Goal: Information Seeking & Learning: Learn about a topic

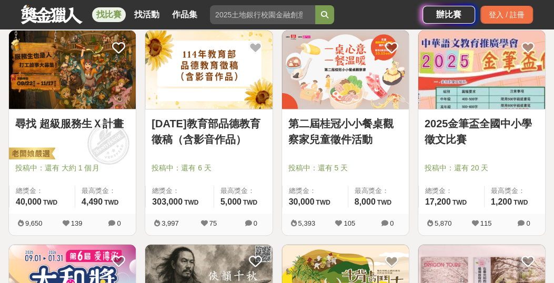
scroll to position [241, 0]
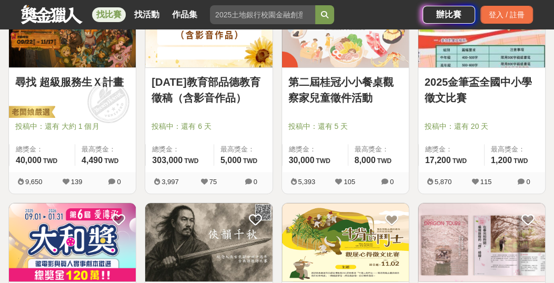
click at [219, 88] on link "[DATE]教育部品德教育徵稿（含影音作品）" at bounding box center [208, 90] width 114 height 32
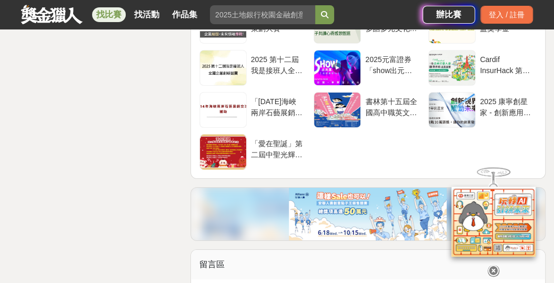
scroll to position [1910, 0]
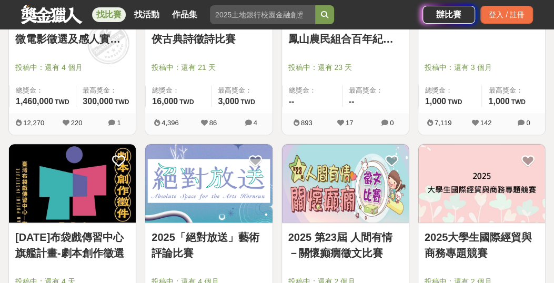
scroll to position [241, 0]
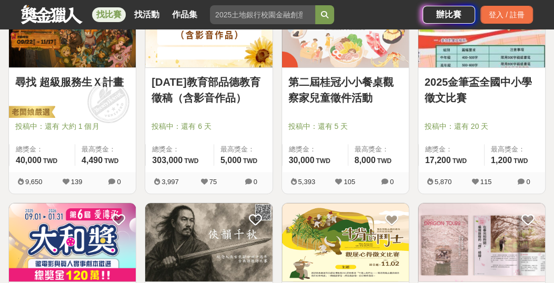
click at [363, 103] on link "第二屆桂冠小小餐桌觀察家兒童徵件活動" at bounding box center [345, 90] width 114 height 32
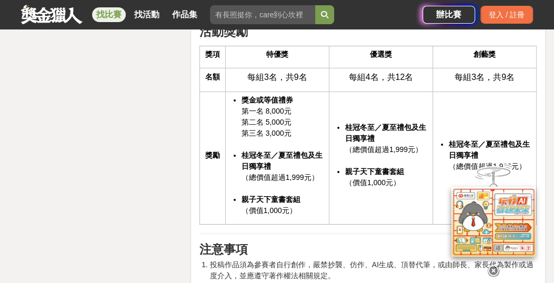
scroll to position [1854, 0]
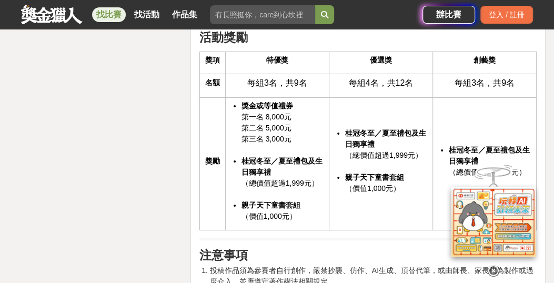
click at [492, 262] on icon at bounding box center [493, 268] width 12 height 12
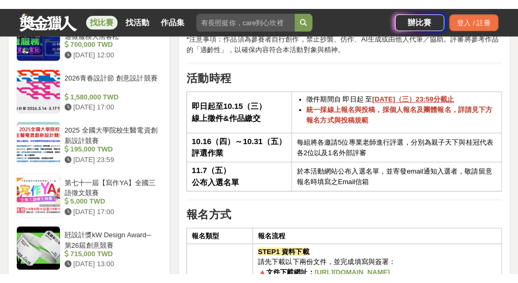
scroll to position [1086, 0]
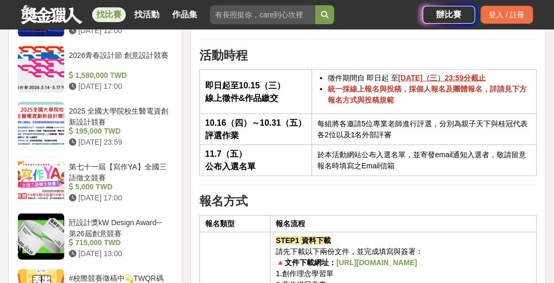
drag, startPoint x: 407, startPoint y: 74, endPoint x: 508, endPoint y: 126, distance: 113.1
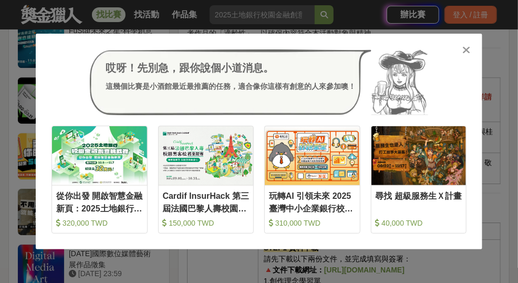
click at [471, 45] on icon at bounding box center [467, 50] width 8 height 11
